Goal: Complete application form: Complete application form

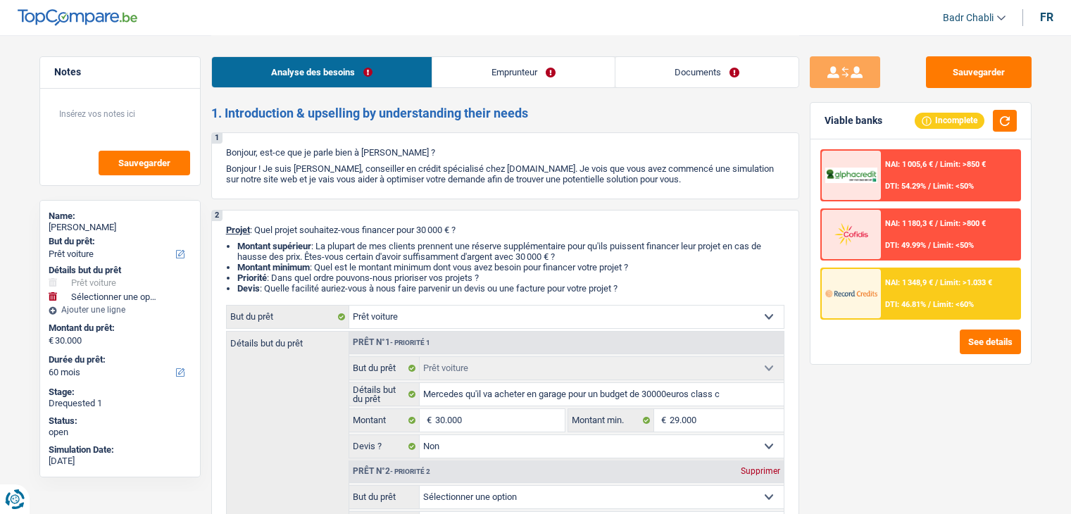
select select "car"
select select "60"
select select "car"
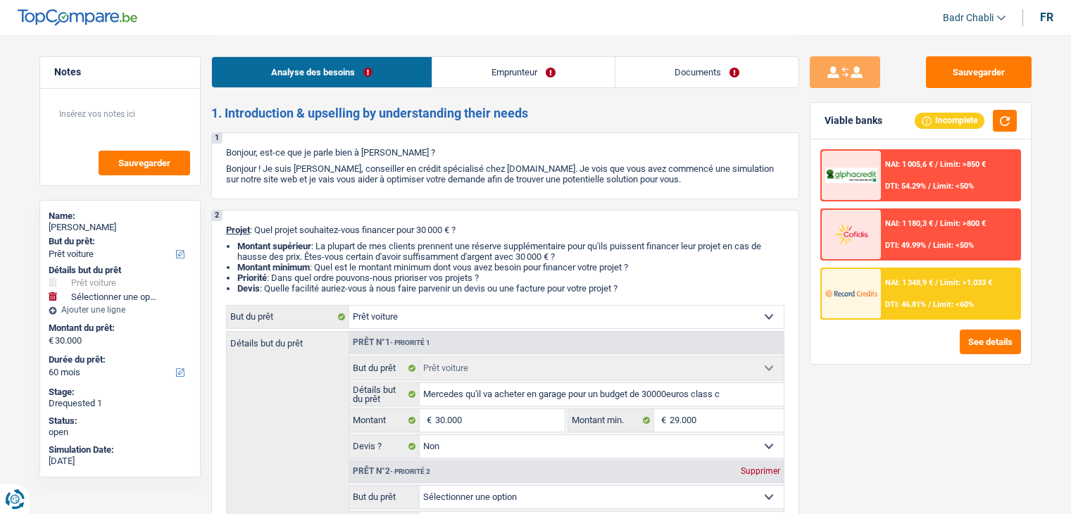
select select "false"
select select "60"
select select "worker"
select select "mealVouchers"
select select "netSalary"
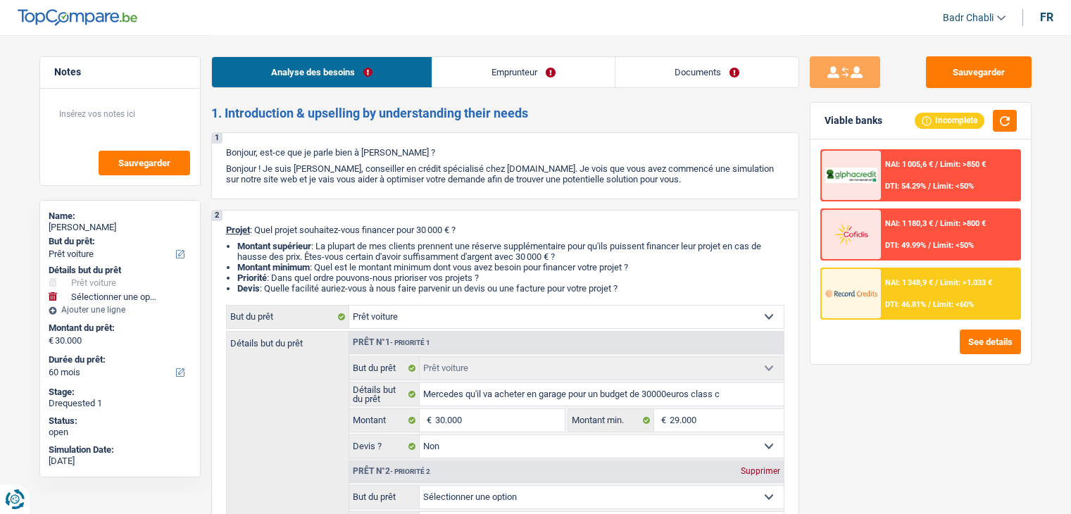
select select "rents"
select select "personalLoan"
select select "familyEvent"
select select "36"
select select "car"
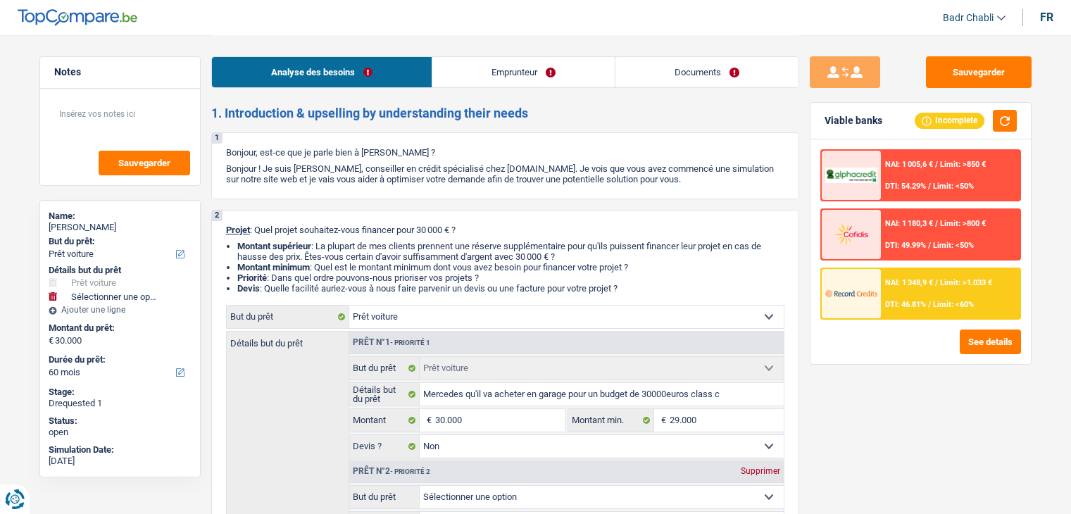
select select "car"
select select "false"
select select "60"
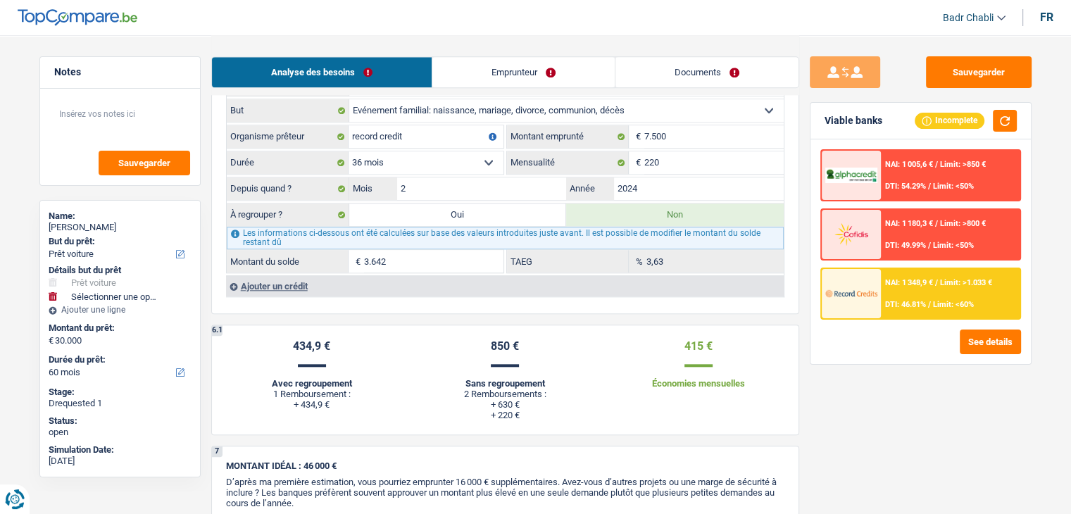
scroll to position [1408, 0]
click at [533, 296] on div "6 Ancien : Avez-vous des prêts ou des cartes de crédit en cours ? Oui Non Dans …" at bounding box center [505, 126] width 588 height 375
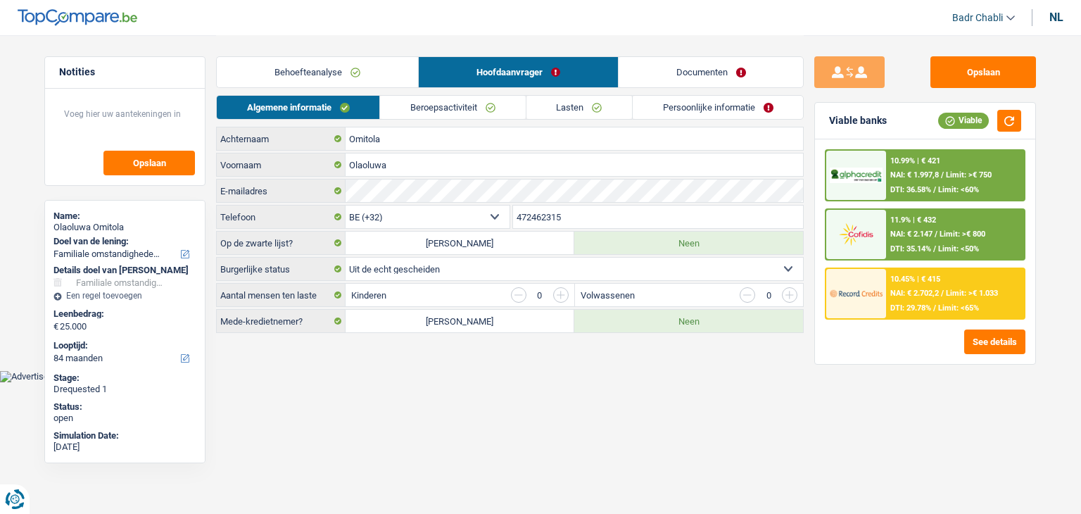
select select "familyEvent"
select select "84"
select select "32"
select select "divorced"
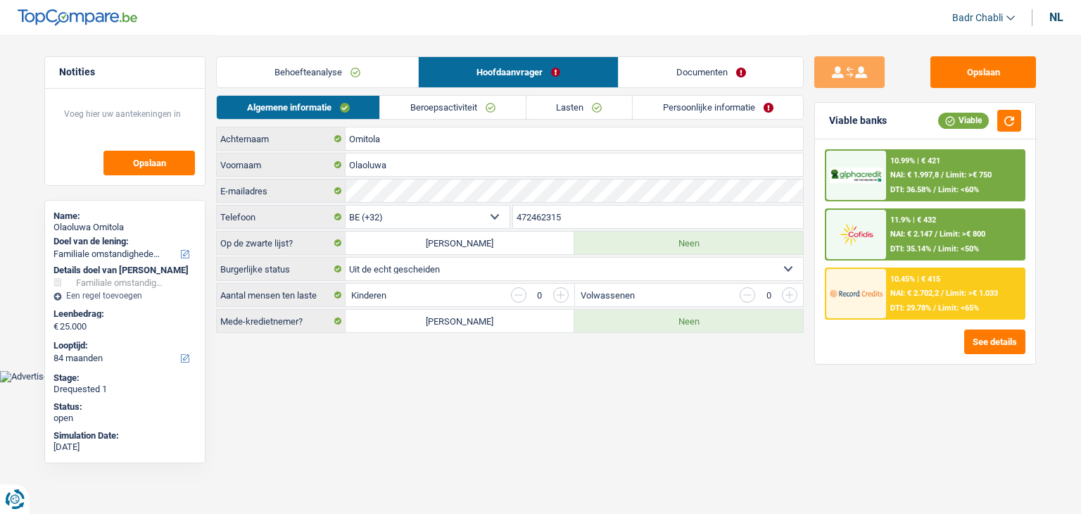
select select "privateEmployee"
select select "netSalary"
select select "mealVouchers"
select select "BE"
select select "construction"
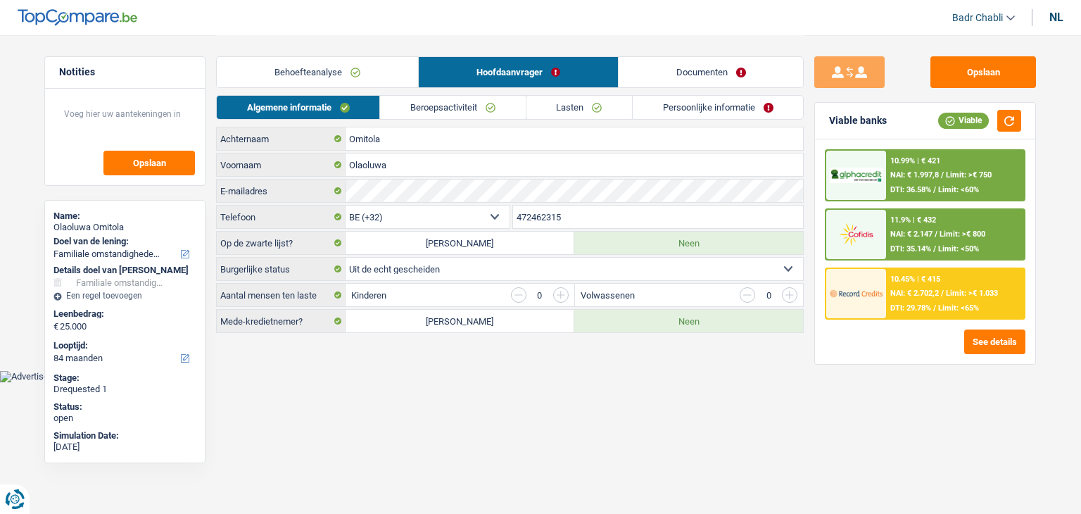
click at [476, 106] on link "Beroepsactiviteit" at bounding box center [452, 107] width 145 height 23
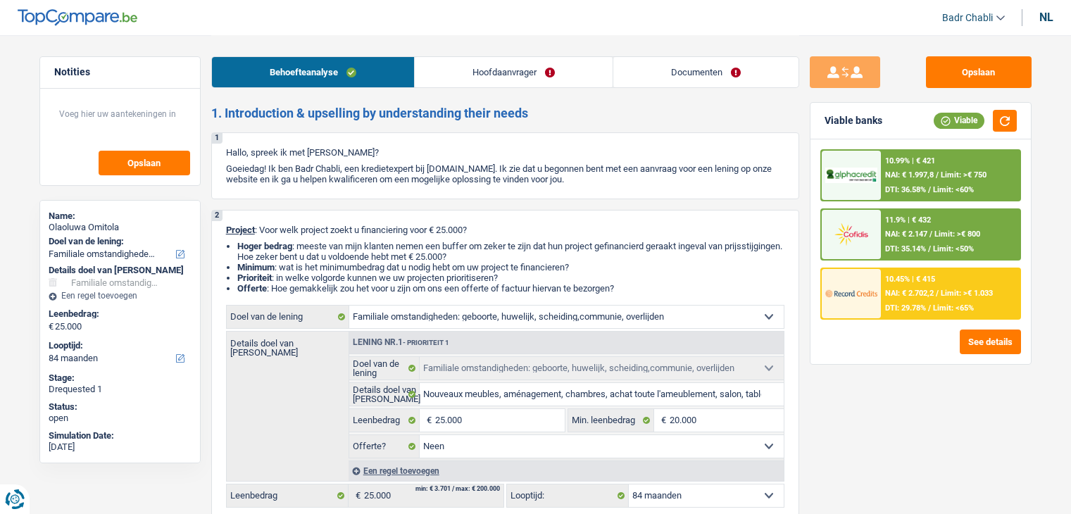
select select "familyEvent"
select select "84"
select select "familyEvent"
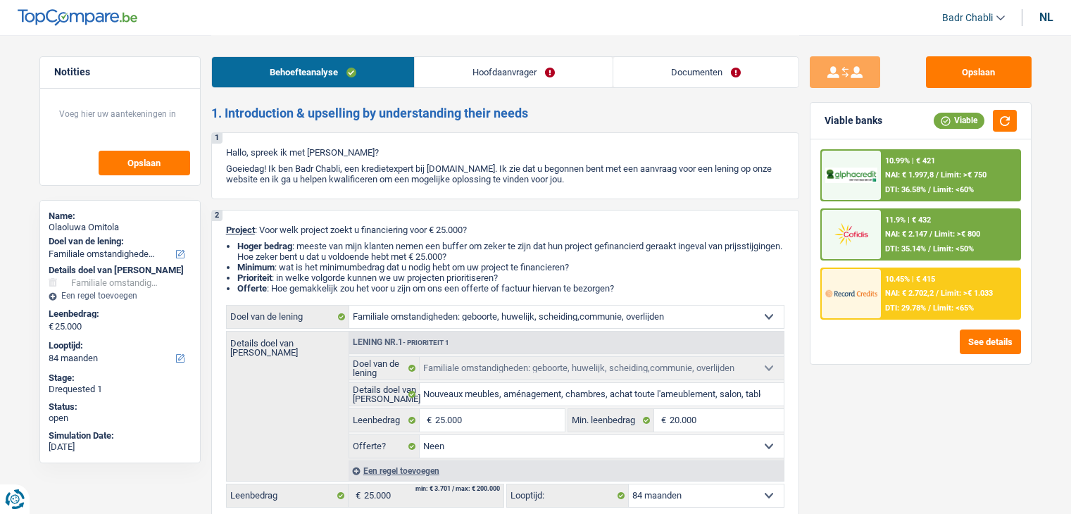
select select "false"
select select "84"
select select "privateEmployee"
select select "netSalary"
select select "mealVouchers"
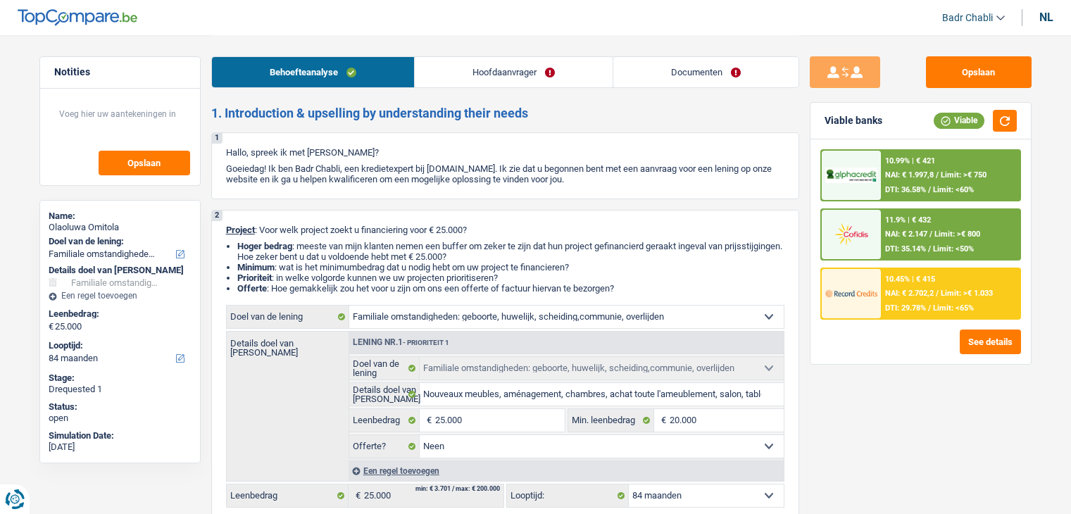
select select "rents"
select select "cardOrCredit"
select select "familyEvent"
select select "false"
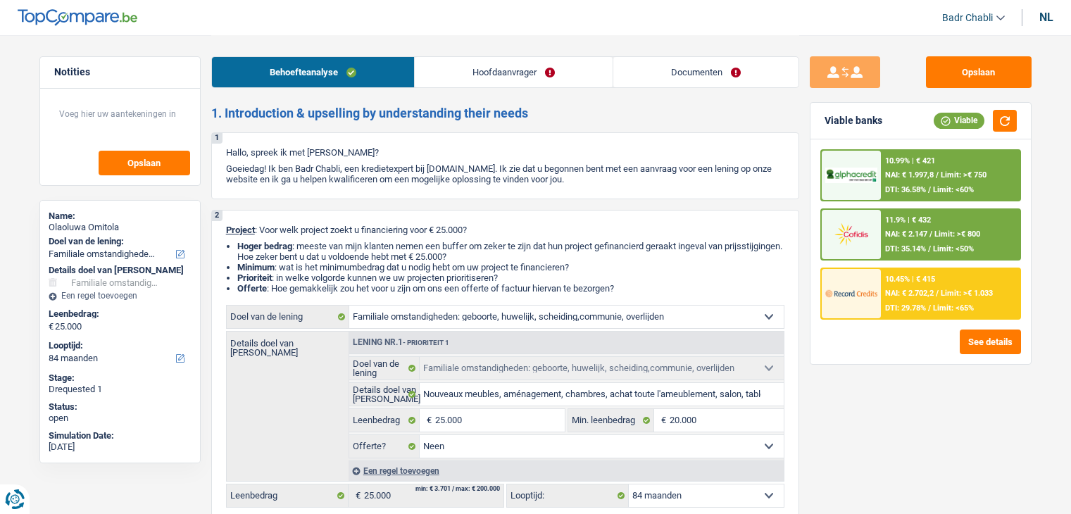
select select "84"
click at [902, 164] on div "10.99% | € 421" at bounding box center [910, 160] width 50 height 9
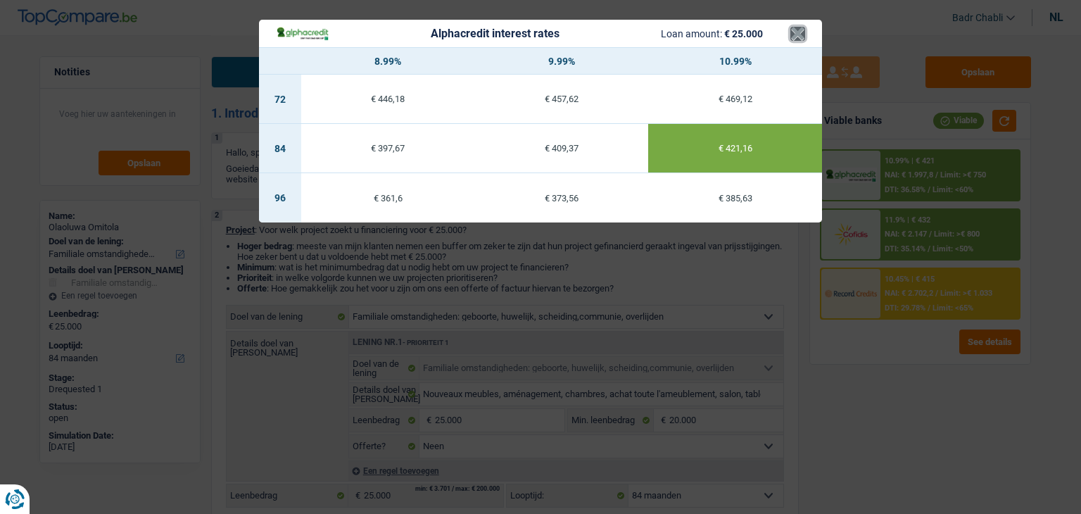
click at [796, 34] on button "×" at bounding box center [798, 34] width 15 height 14
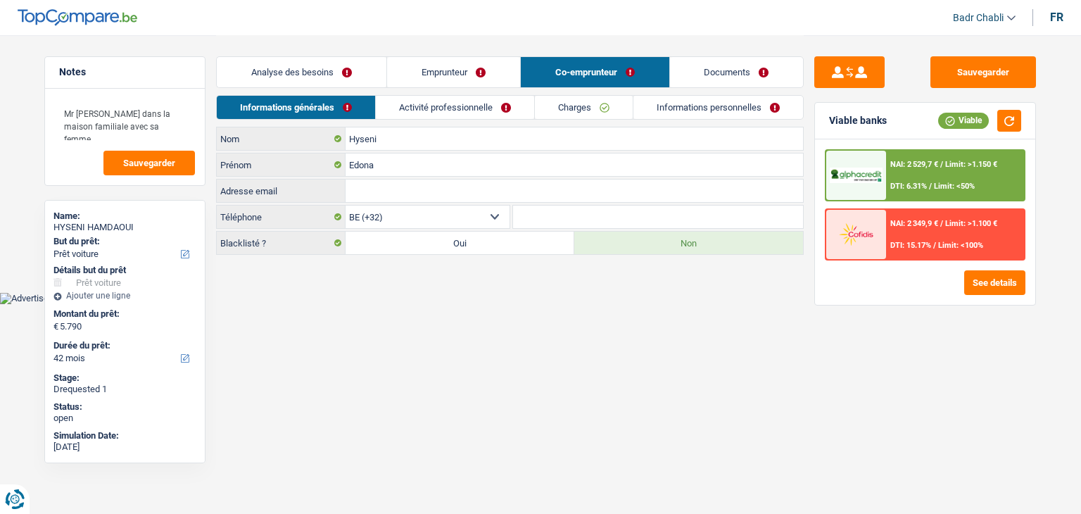
select select "car"
select select "42"
select select "32"
select select "married"
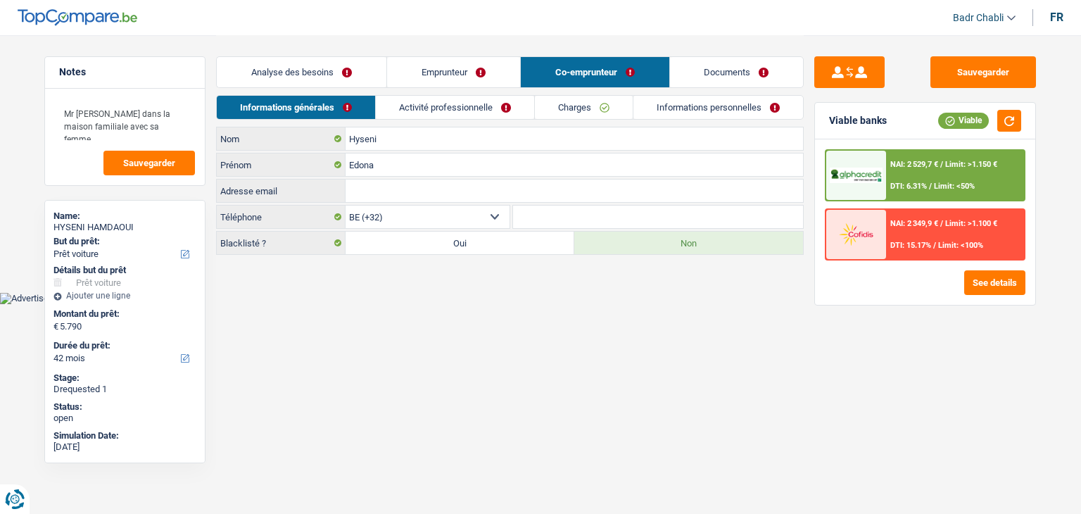
select select "32"
click at [439, 63] on link "Emprunteur" at bounding box center [453, 72] width 133 height 30
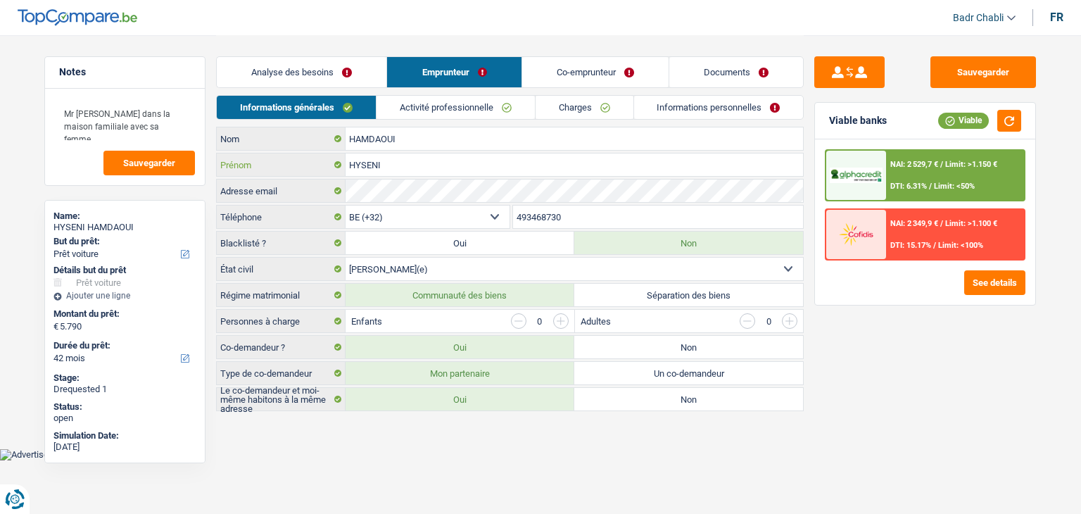
click at [401, 163] on input "HYSENI" at bounding box center [575, 164] width 458 height 23
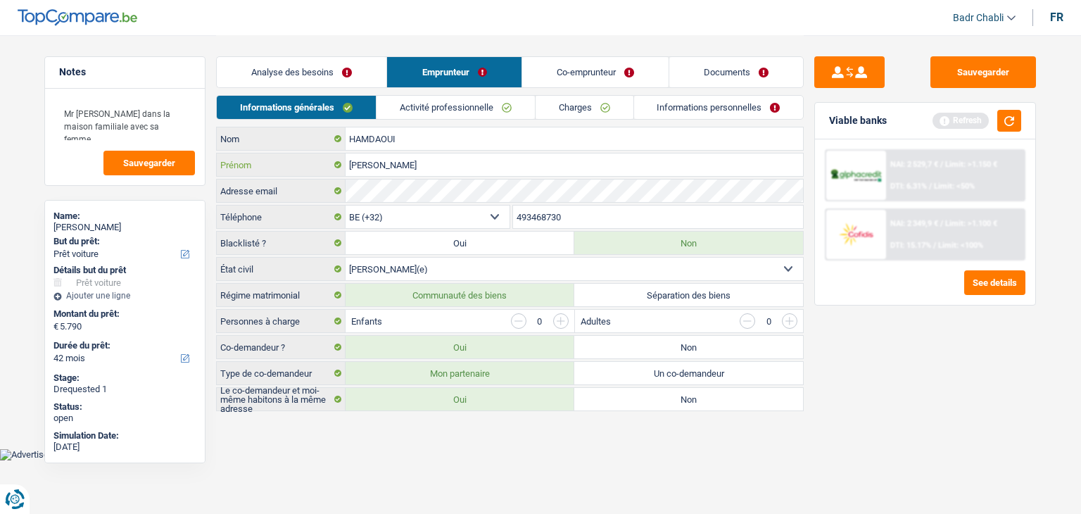
type input "Khalid"
click at [1020, 91] on div "Sauvegarder Viable banks Refresh NAI: 2 529,7 € / Limit: >1.150 € DTI: 6.31% / …" at bounding box center [925, 273] width 243 height 435
click at [998, 58] on button "Sauvegarder" at bounding box center [984, 72] width 106 height 32
click at [986, 73] on button "Sauvegarder" at bounding box center [984, 72] width 106 height 32
click at [1060, 17] on div "fr" at bounding box center [1056, 17] width 13 height 13
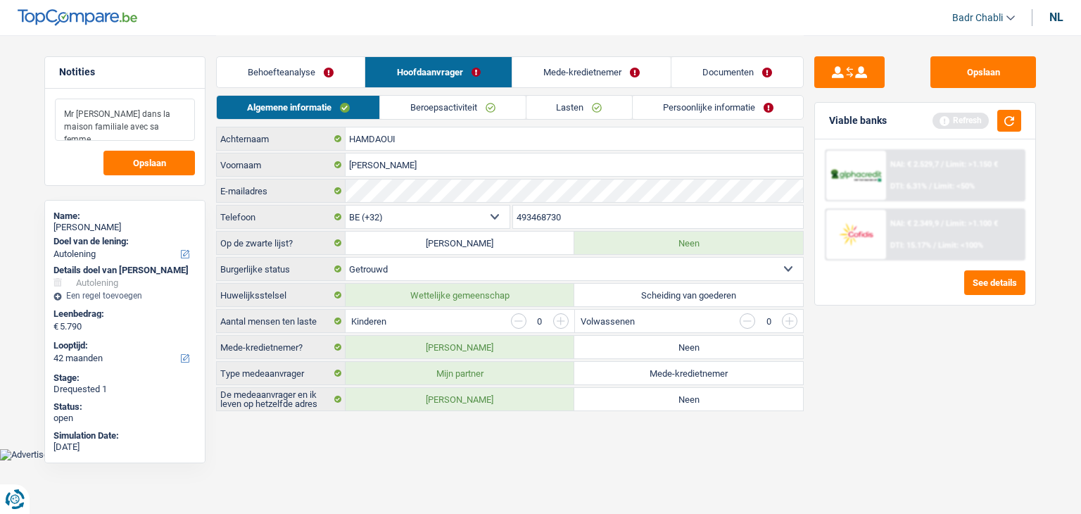
click at [167, 127] on textarea "Mr habite dans la maison familiale avec sa femme" at bounding box center [125, 120] width 140 height 42
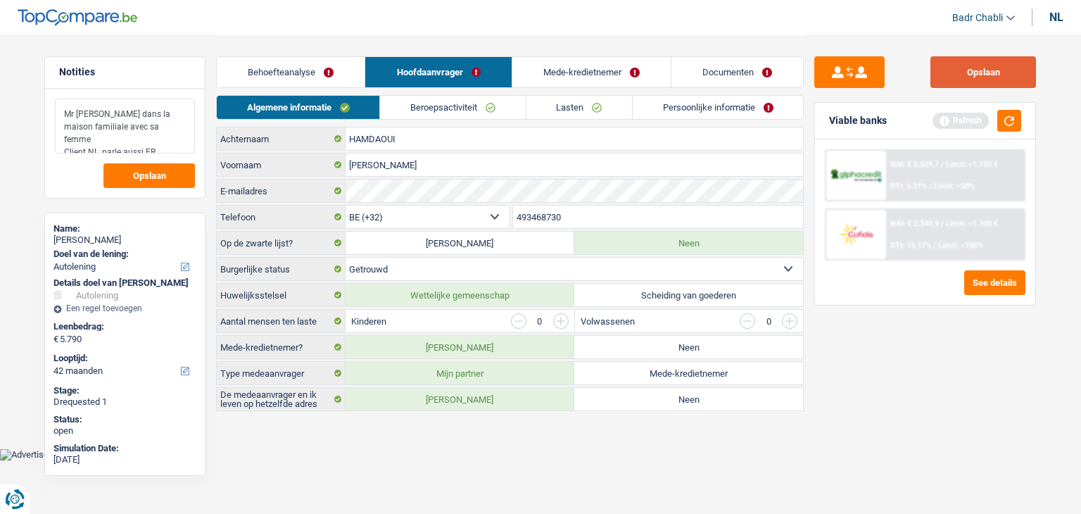
type textarea "Mr habite dans la maison familiale avec sa femme Client NL, parle aussi FR"
click at [1015, 70] on button "Opslaan" at bounding box center [984, 72] width 106 height 32
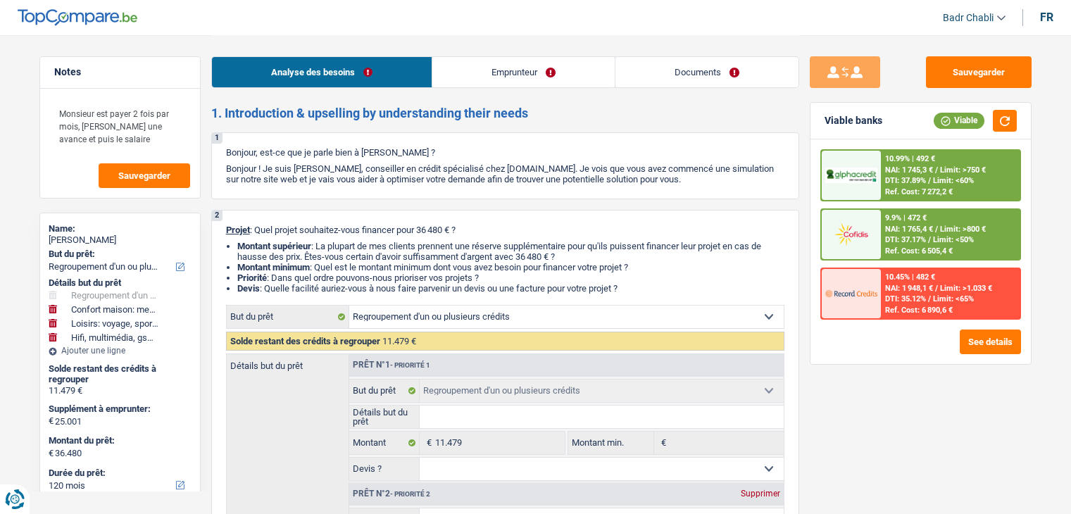
select select "refinancing"
select select "household"
select select "hobbies"
select select "tech"
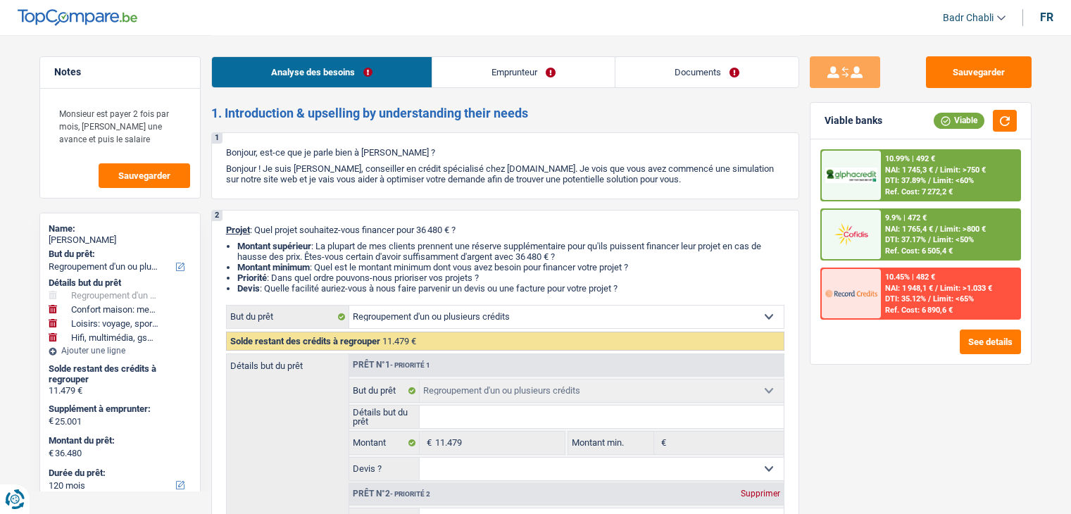
select select "120"
select select "32"
select select "single"
select select "worker"
select select "netSalary"
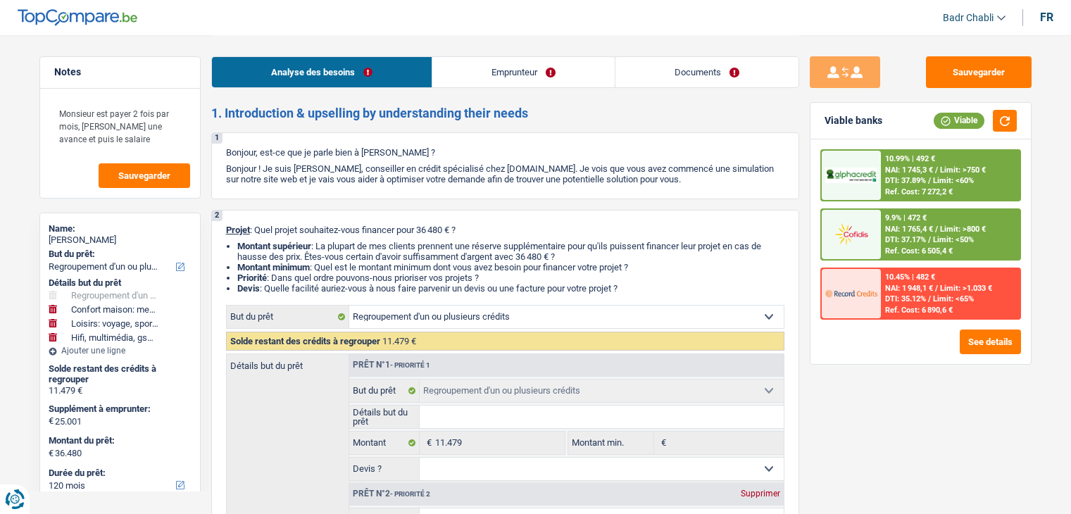
select select "other"
select select "BE"
select select "industry"
drag, startPoint x: 0, startPoint y: 0, endPoint x: 514, endPoint y: 74, distance: 519.3
click at [514, 74] on link "Emprunteur" at bounding box center [523, 72] width 182 height 30
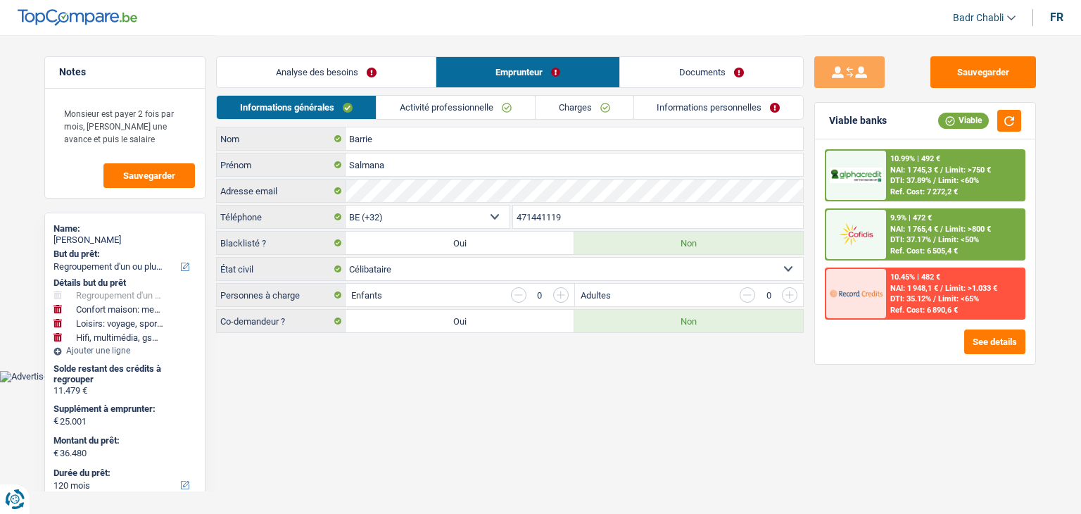
drag, startPoint x: 470, startPoint y: 119, endPoint x: 469, endPoint y: 108, distance: 11.4
click at [470, 119] on link "Activité professionnelle" at bounding box center [456, 107] width 158 height 23
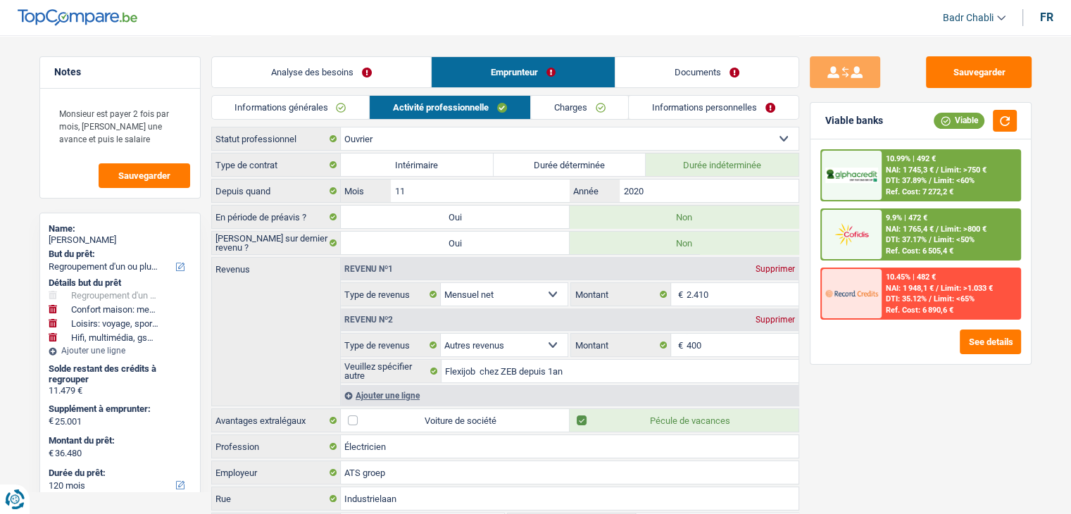
click at [469, 108] on link "Activité professionnelle" at bounding box center [450, 107] width 161 height 23
